Goal: Ask a question

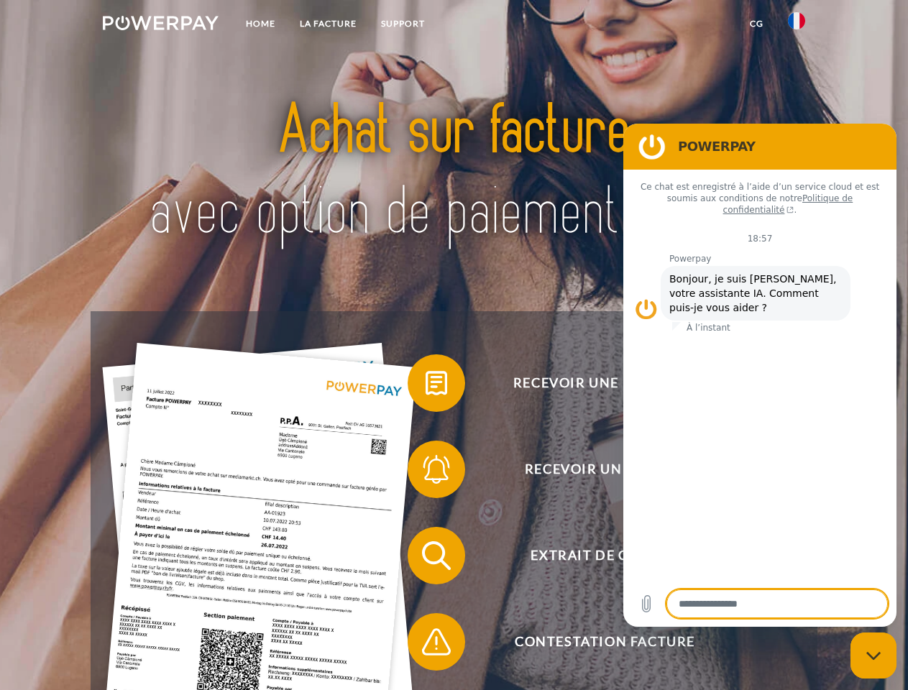
click at [160, 25] on img at bounding box center [161, 23] width 116 height 14
click at [797, 25] on img at bounding box center [796, 20] width 17 height 17
click at [756, 24] on link "CG" at bounding box center [757, 24] width 38 height 26
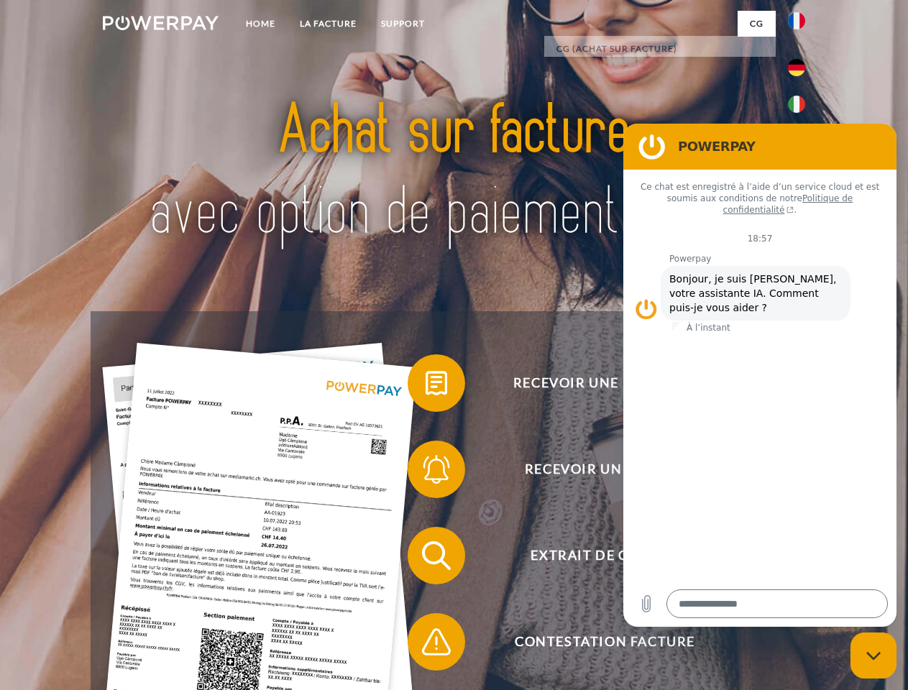
click at [426, 386] on span at bounding box center [415, 383] width 72 height 72
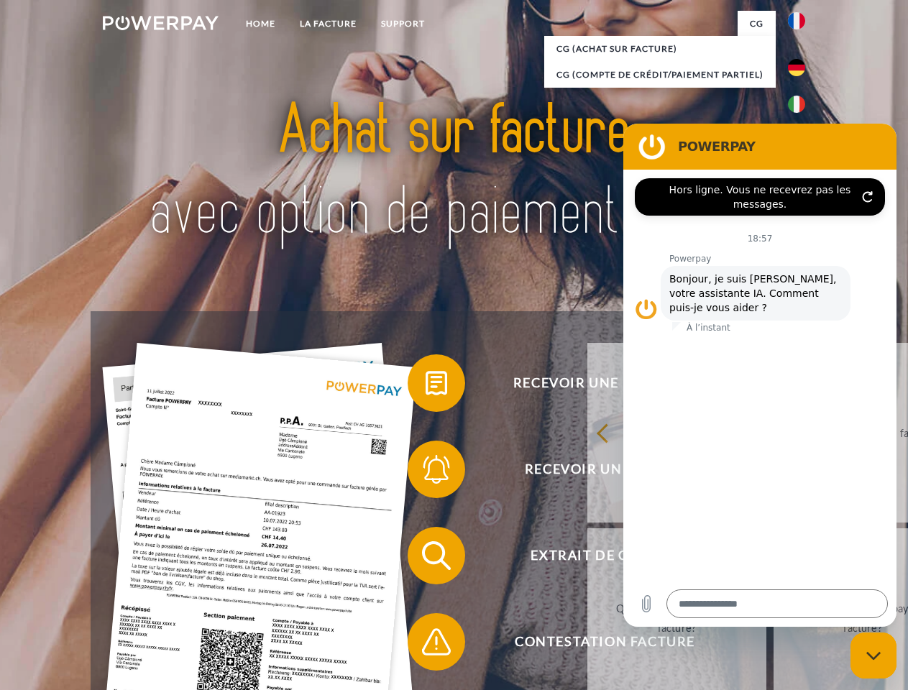
click at [587, 472] on link "retour" at bounding box center [676, 433] width 179 height 180
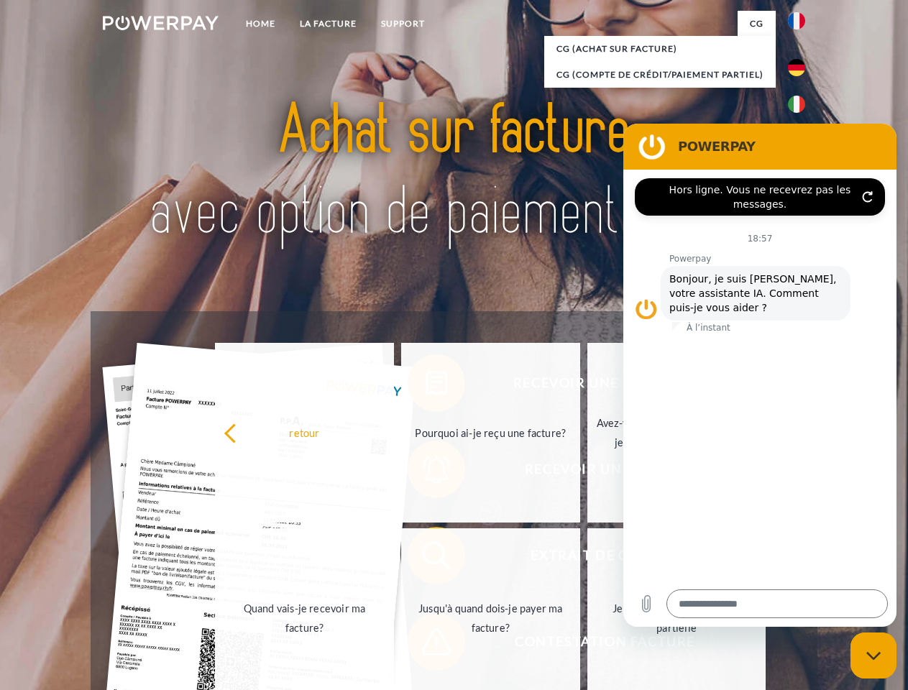
click at [426, 559] on div "retour Pourquoi ai-je reçu une facture? Avez-vous reçu mes paiements, ai-je enc…" at bounding box center [491, 525] width 581 height 371
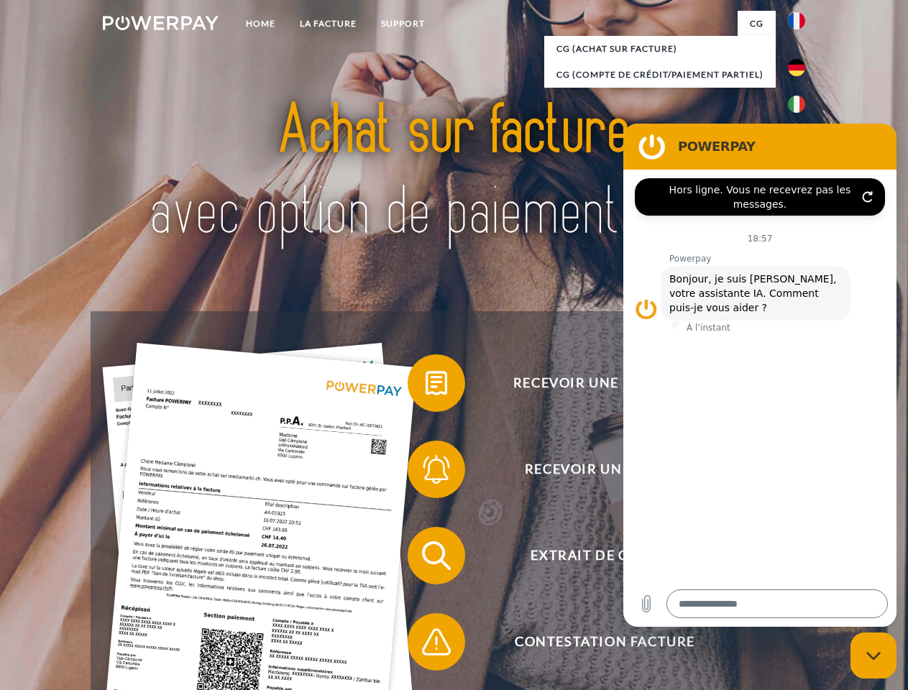
click at [426, 645] on span at bounding box center [415, 642] width 72 height 72
click at [874, 656] on icon "Fermer la fenêtre de messagerie" at bounding box center [873, 655] width 15 height 9
type textarea "*"
